Goal: Task Accomplishment & Management: Complete application form

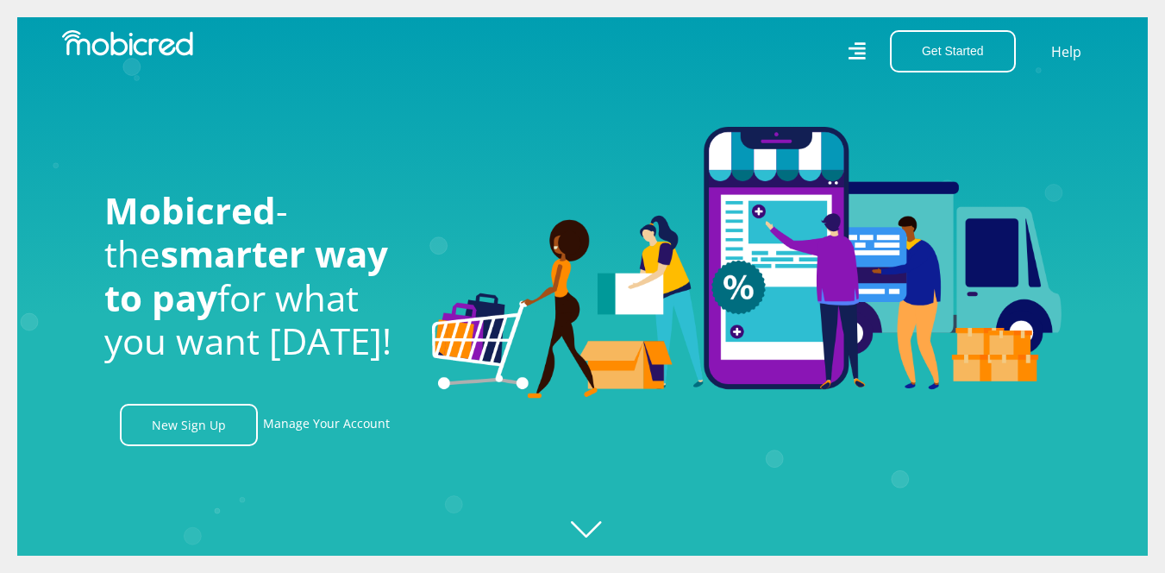
scroll to position [0, 3195]
click at [585, 535] on icon "Created with Raphaël 2.3.0" at bounding box center [599, 286] width 1165 height 573
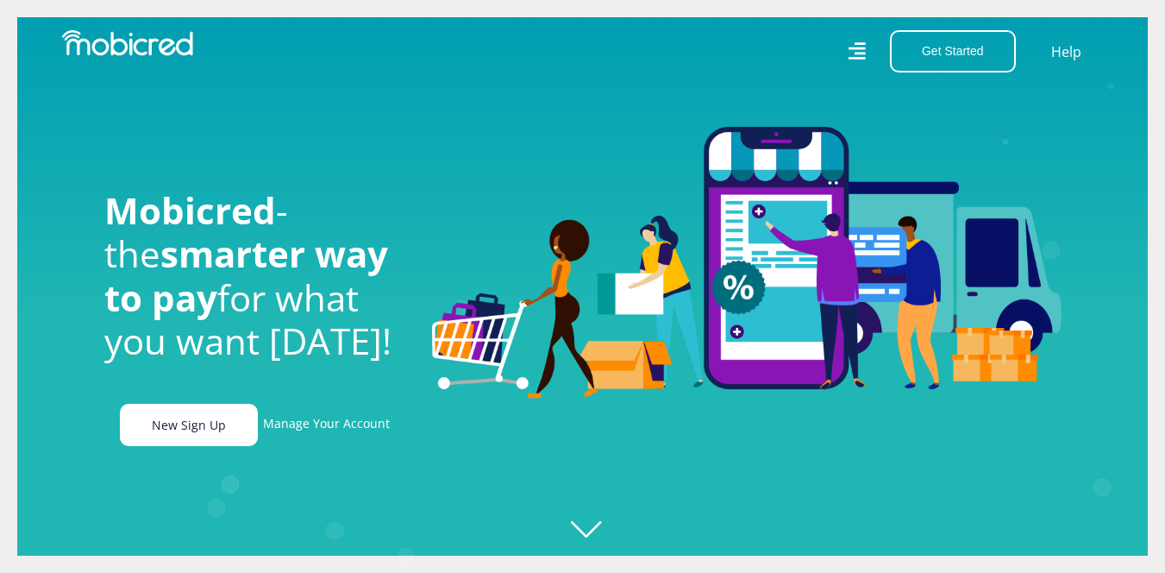
scroll to position [0, 0]
click at [202, 413] on link "New Sign Up" at bounding box center [189, 425] width 138 height 42
